Goal: Information Seeking & Learning: Learn about a topic

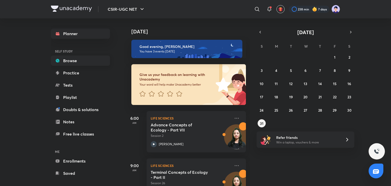
click at [74, 62] on link "Browse" at bounding box center [80, 60] width 59 height 10
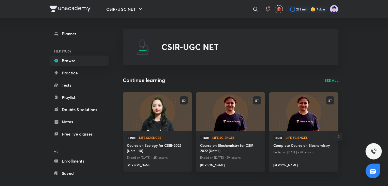
click at [156, 137] on span "Life Sciences" at bounding box center [163, 137] width 49 height 3
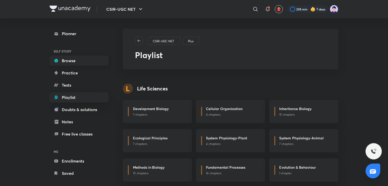
click at [79, 61] on link "Browse" at bounding box center [79, 60] width 59 height 10
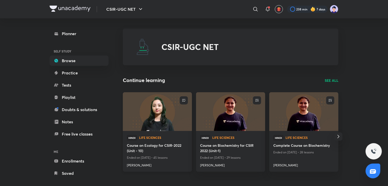
click at [150, 116] on img at bounding box center [157, 111] width 70 height 39
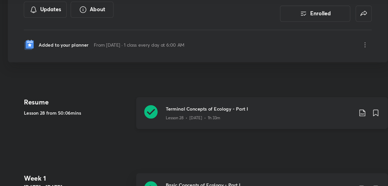
scroll to position [92, 0]
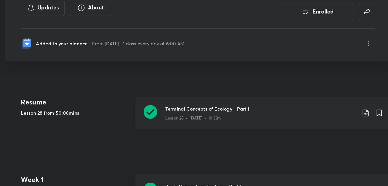
click at [188, 110] on h3 "Terminal Concepts of Ecology - Part I" at bounding box center [241, 109] width 142 height 5
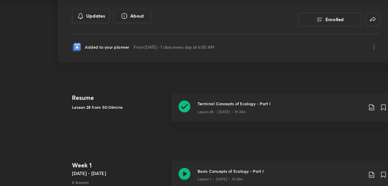
scroll to position [92, 0]
